Goal: Task Accomplishment & Management: Complete application form

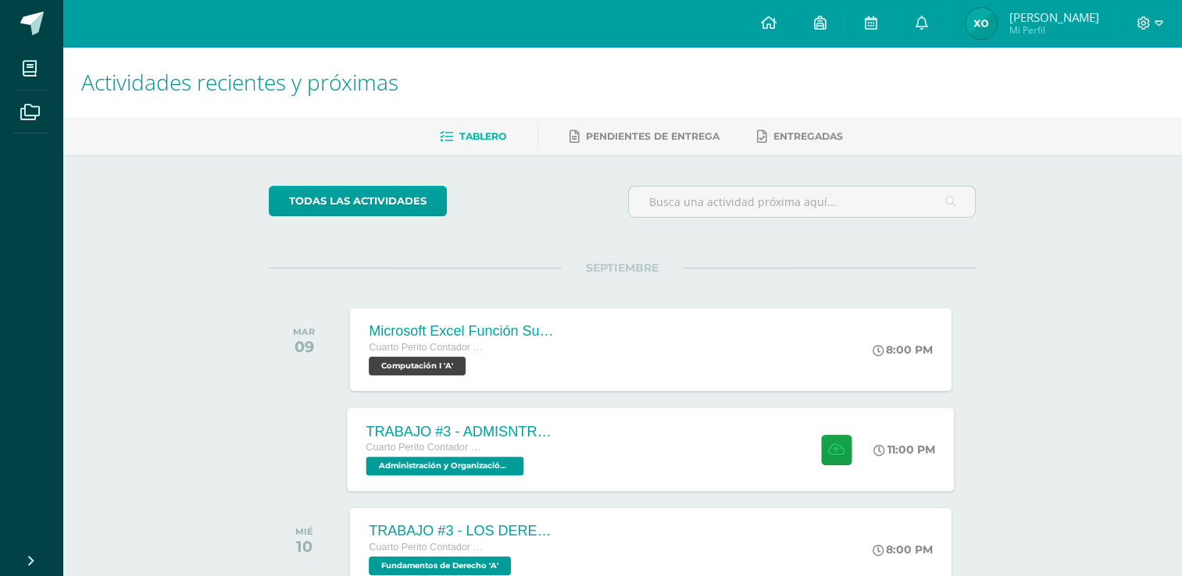
click at [684, 435] on div "TRABAJO #3 - ADMISNTRACIÓN PÚBLICA Cuarto Perito Contador con Orientación en Co…" at bounding box center [651, 450] width 607 height 84
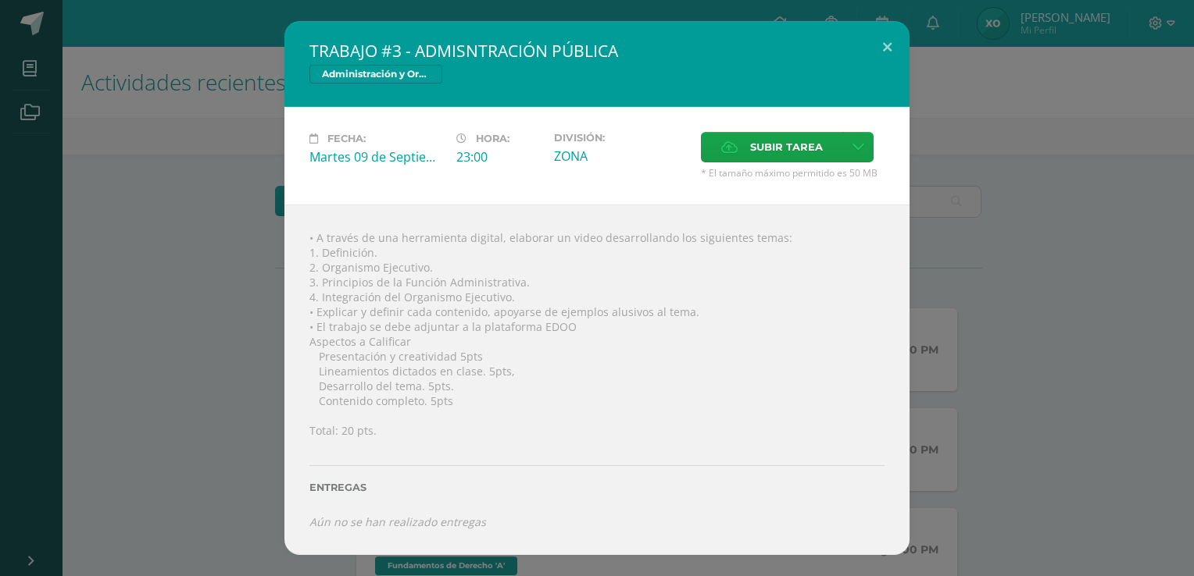
drag, startPoint x: 422, startPoint y: 48, endPoint x: 536, endPoint y: 207, distance: 195.3
click at [536, 207] on div "TRABAJO #3 - ADMISNTRACIÓN PÚBLICA Administración y Organización de Oficina Fec…" at bounding box center [596, 288] width 625 height 534
drag, startPoint x: 322, startPoint y: 252, endPoint x: 373, endPoint y: 255, distance: 50.9
click at [373, 255] on div "• A través de una herramienta digital, elaborar un video desarrollando los sigu…" at bounding box center [596, 380] width 625 height 351
copy div "Definición"
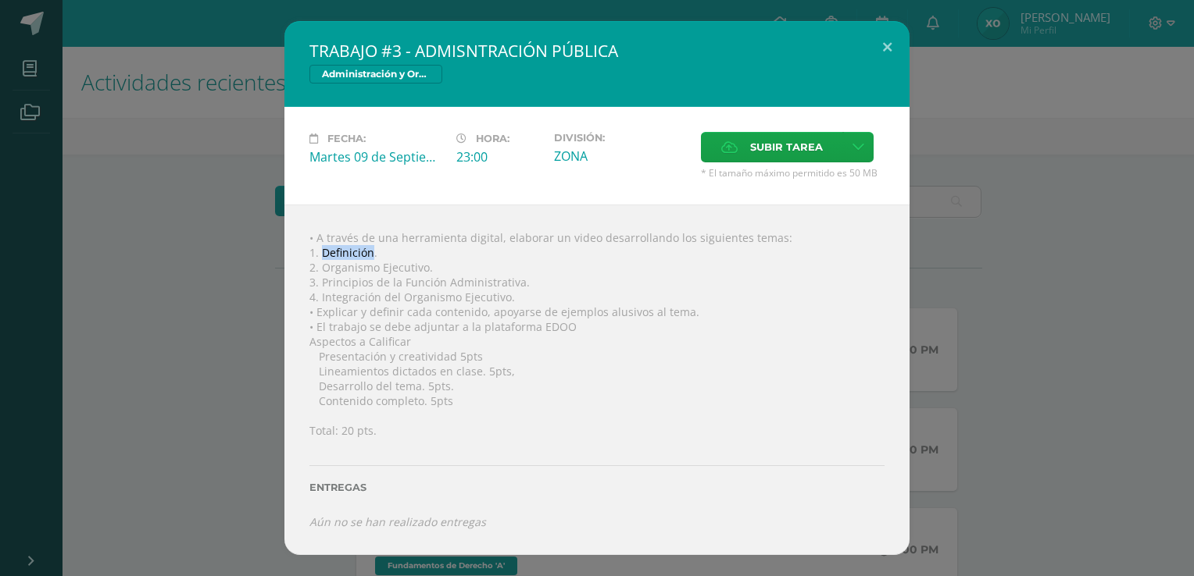
copy div "Definición"
drag, startPoint x: 319, startPoint y: 265, endPoint x: 434, endPoint y: 266, distance: 114.8
click at [434, 266] on div "• A través de una herramienta digital, elaborar un video desarrollando los sigu…" at bounding box center [596, 380] width 625 height 351
copy div "Organismo Ejecutivo."
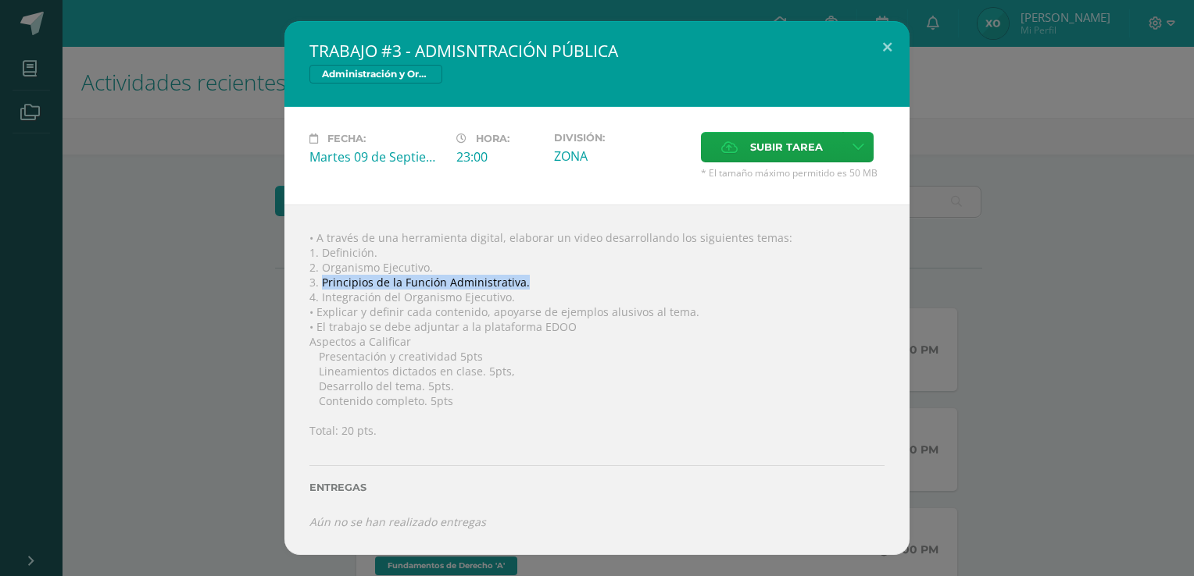
drag, startPoint x: 323, startPoint y: 279, endPoint x: 524, endPoint y: 286, distance: 201.7
click at [524, 286] on div "• A través de una herramienta digital, elaborar un video desarrollando los sigu…" at bounding box center [596, 380] width 625 height 351
copy div "Principios de la Función Administrativa."
drag, startPoint x: 320, startPoint y: 294, endPoint x: 525, endPoint y: 297, distance: 204.7
click at [525, 297] on div "• A través de una herramienta digital, elaborar un video desarrollando los sigu…" at bounding box center [596, 380] width 625 height 351
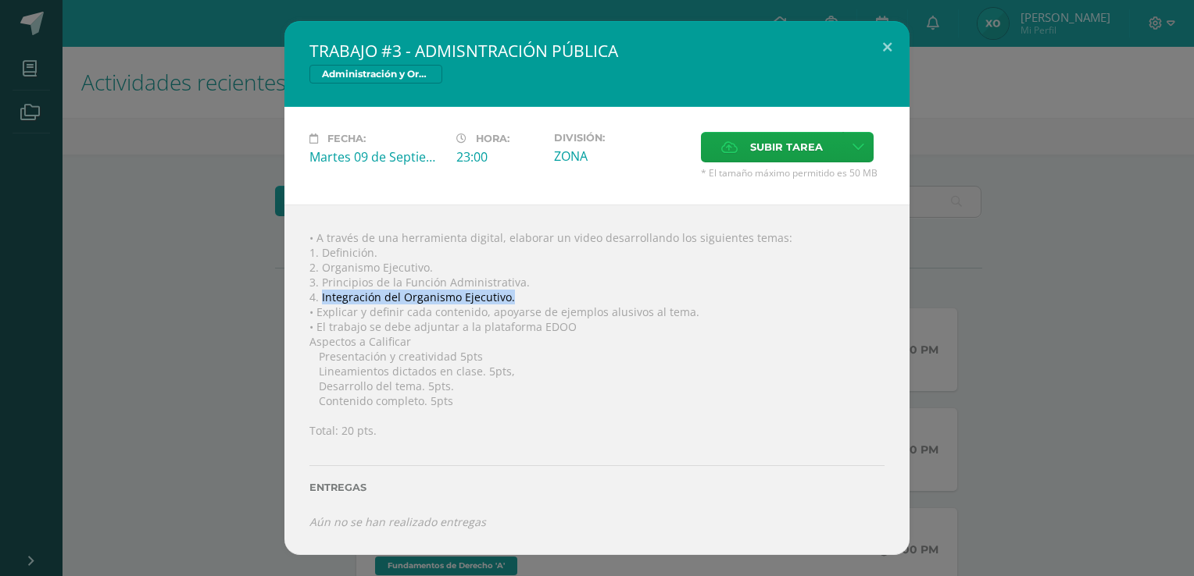
copy div "Integración del Organismo Ejecutivo."
drag, startPoint x: 320, startPoint y: 283, endPoint x: 534, endPoint y: 283, distance: 214.0
click at [534, 283] on div "• A través de una herramienta digital, elaborar un video desarrollando los sigu…" at bounding box center [596, 380] width 625 height 351
copy div "Principios de la Función Administrativa."
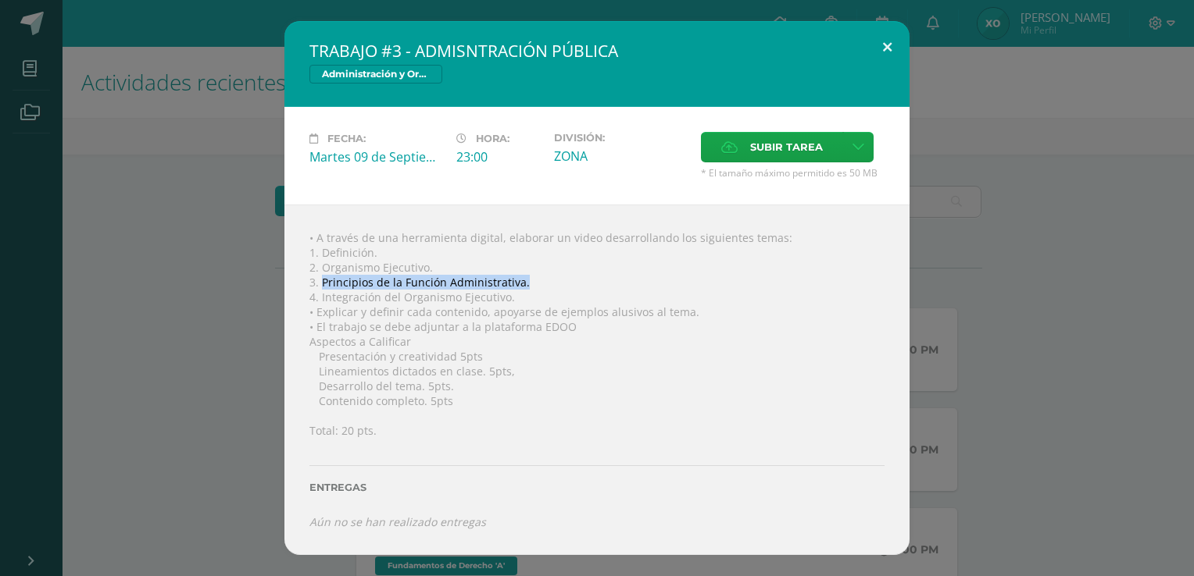
click at [890, 45] on button at bounding box center [887, 47] width 45 height 53
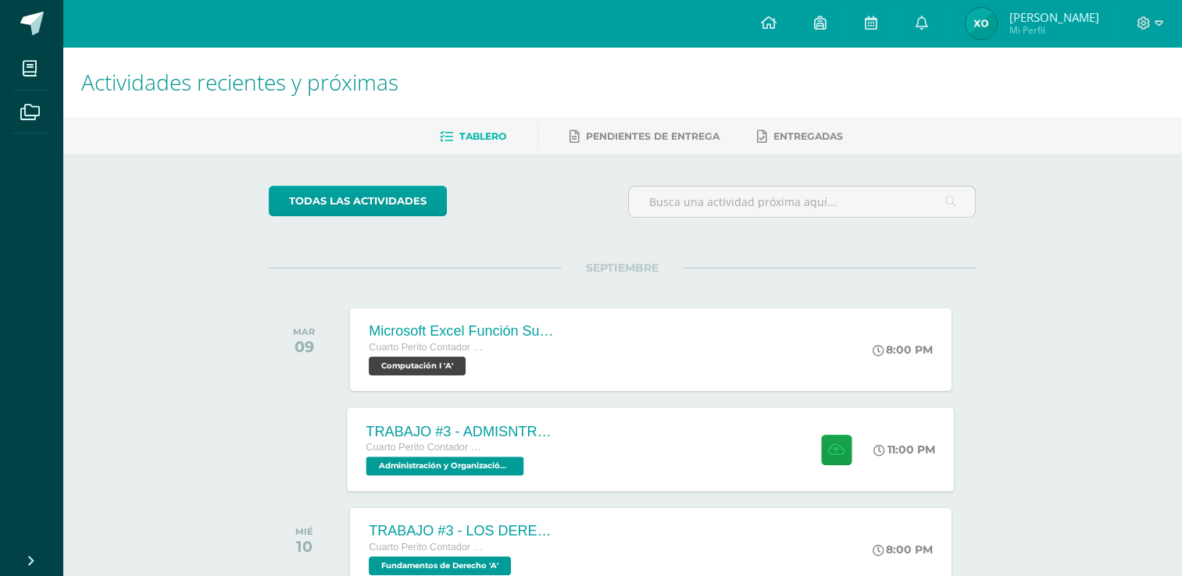
click at [649, 430] on div "TRABAJO #3 - ADMISNTRACIÓN PÚBLICA Cuarto Perito Contador con Orientación en Co…" at bounding box center [651, 450] width 607 height 84
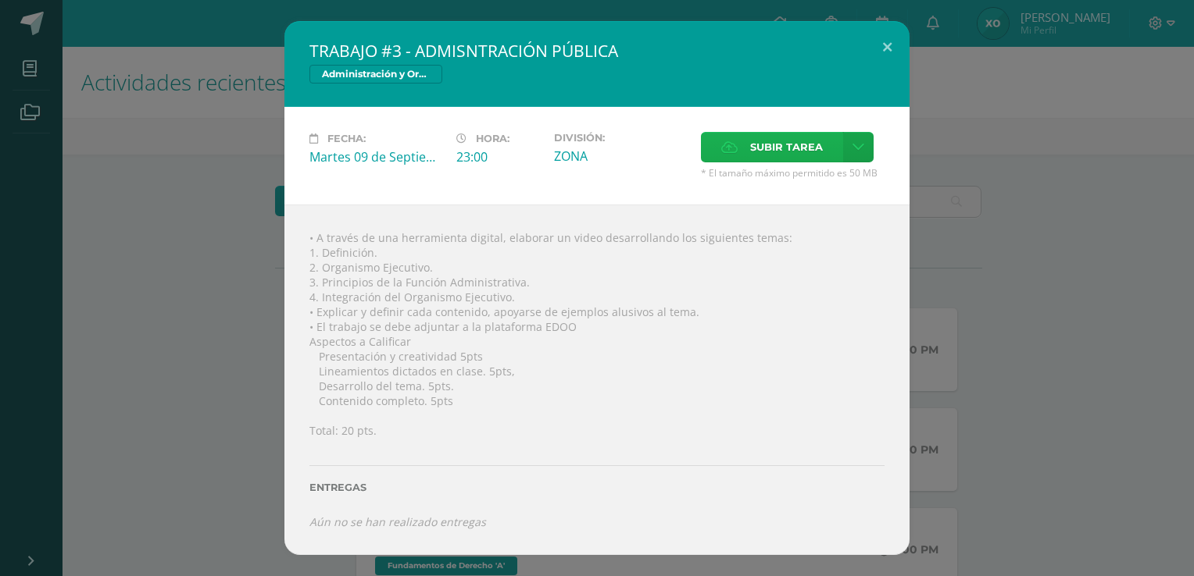
click at [762, 152] on span "Subir tarea" at bounding box center [786, 147] width 73 height 29
click at [0, 0] on input "Subir tarea" at bounding box center [0, 0] width 0 height 0
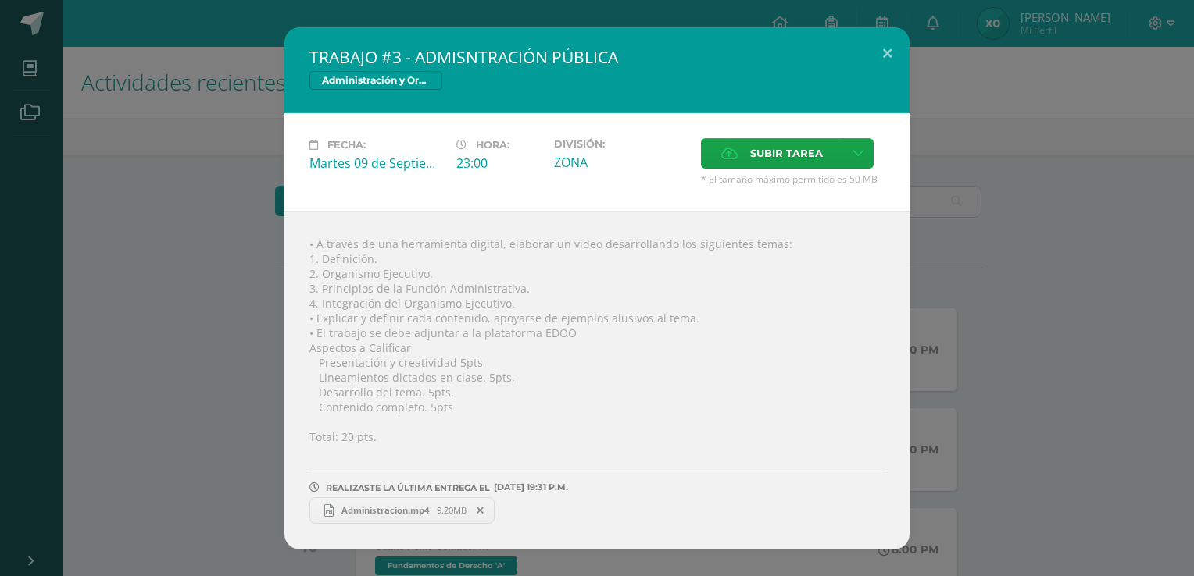
click at [446, 512] on span "9.20MB" at bounding box center [452, 511] width 30 height 12
click at [888, 54] on button at bounding box center [887, 53] width 45 height 53
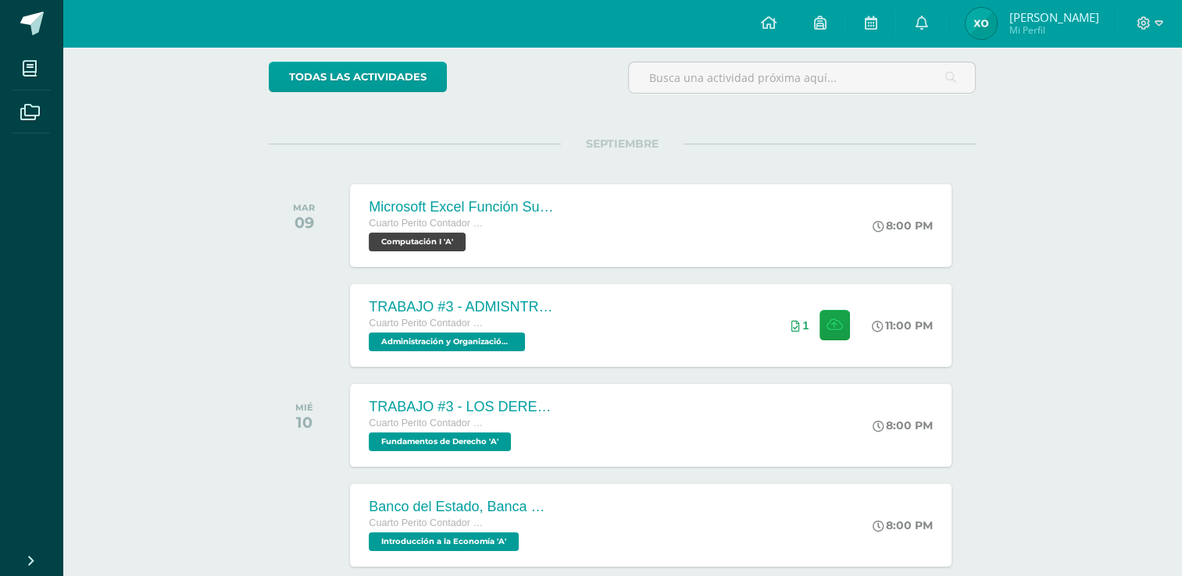
scroll to position [128, 0]
